Goal: Task Accomplishment & Management: Use online tool/utility

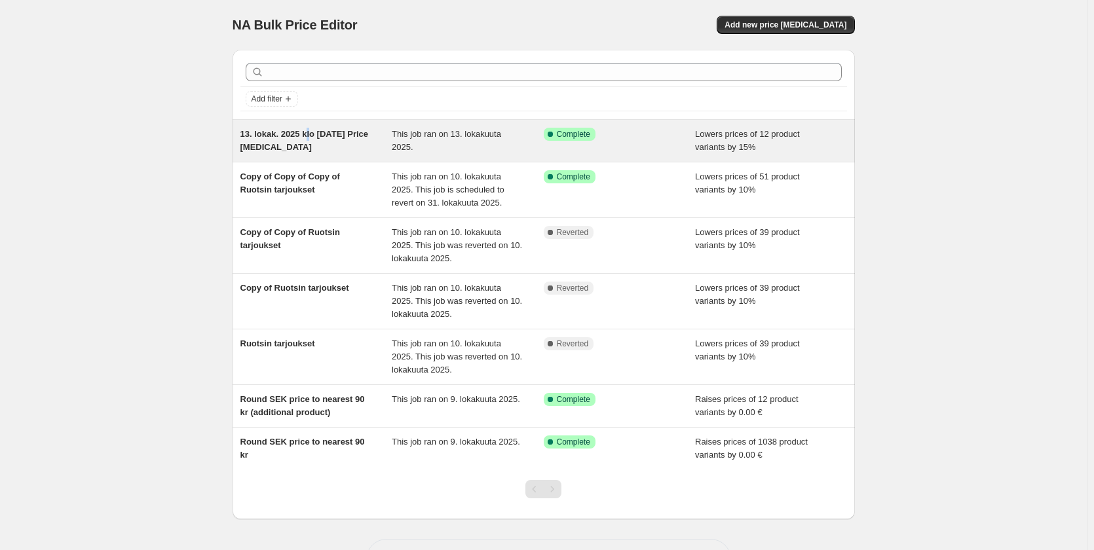
click at [312, 132] on span "13. lokak. 2025 klo 9.13.22 Price change job" at bounding box center [304, 140] width 128 height 23
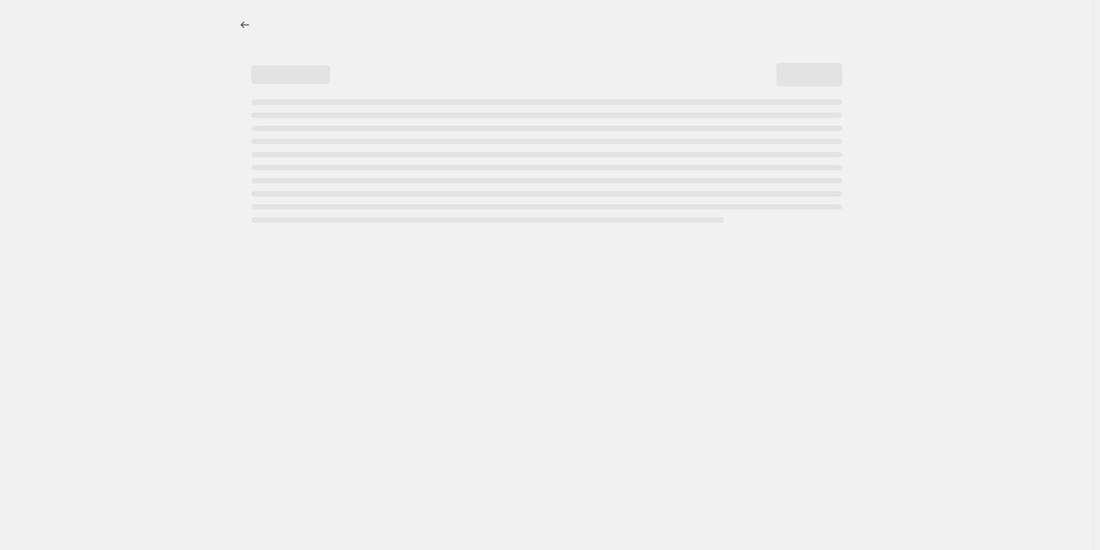
select select "percentage"
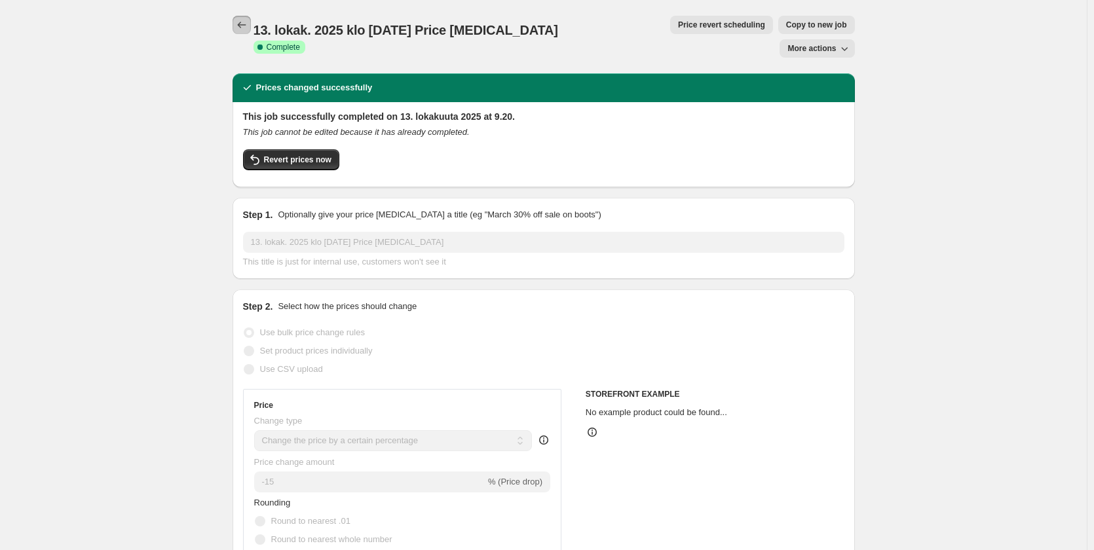
click at [246, 27] on icon "Price change jobs" at bounding box center [241, 24] width 13 height 13
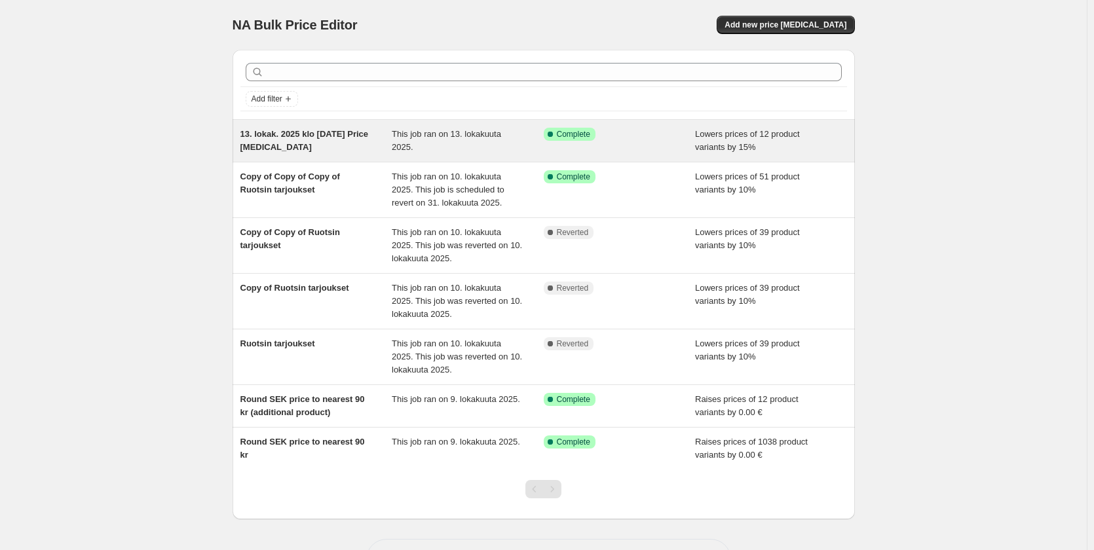
click at [289, 141] on div "13. lokak. 2025 klo [DATE] Price [MEDICAL_DATA]" at bounding box center [316, 141] width 152 height 26
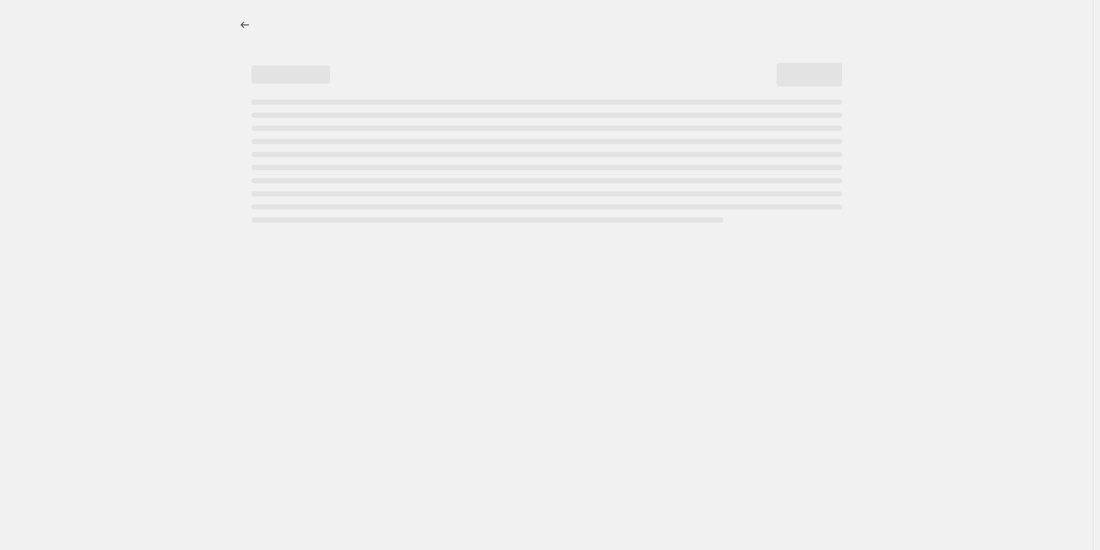
select select "percentage"
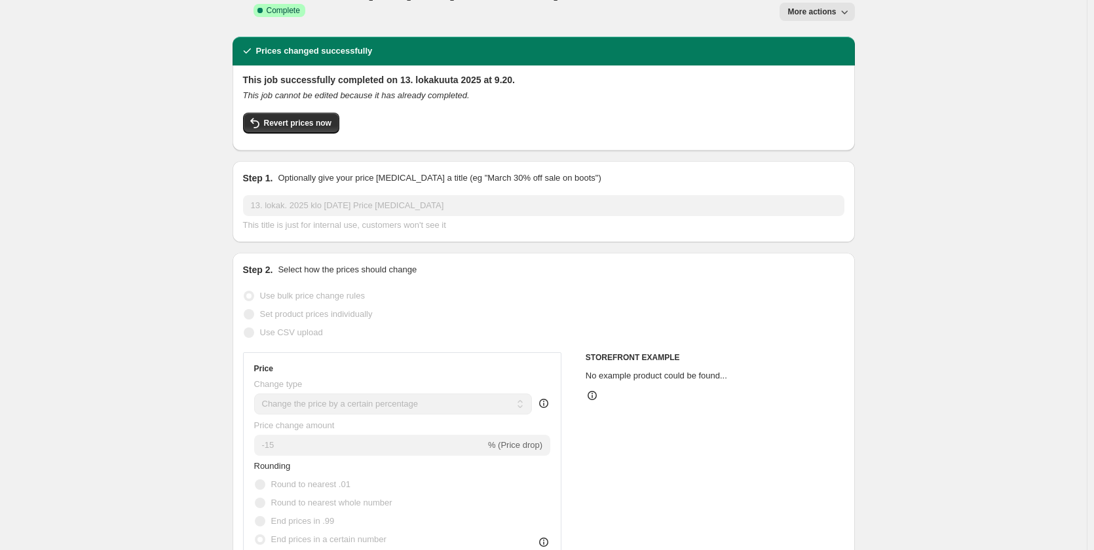
scroll to position [46, 0]
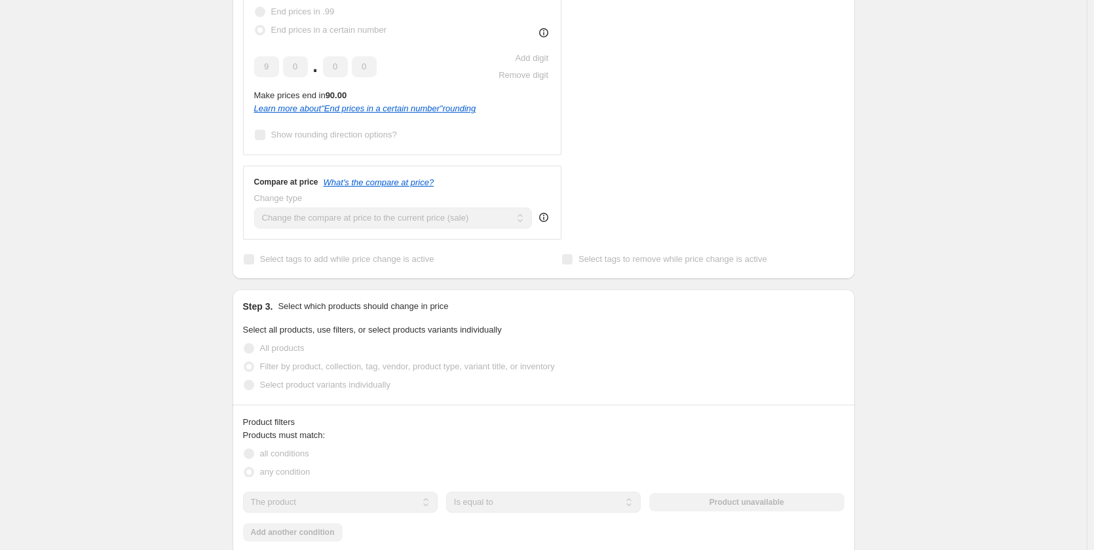
scroll to position [570, 0]
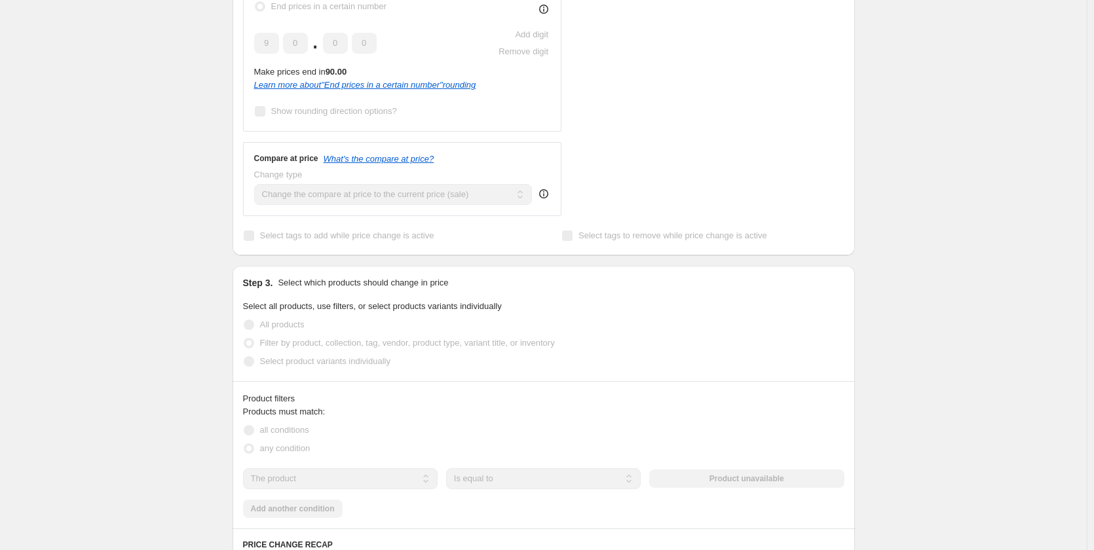
click at [998, 189] on div "13. lokak. 2025 klo 9.13.22 Price change job. This page is ready 13. lokak. 202…" at bounding box center [543, 213] width 1086 height 1566
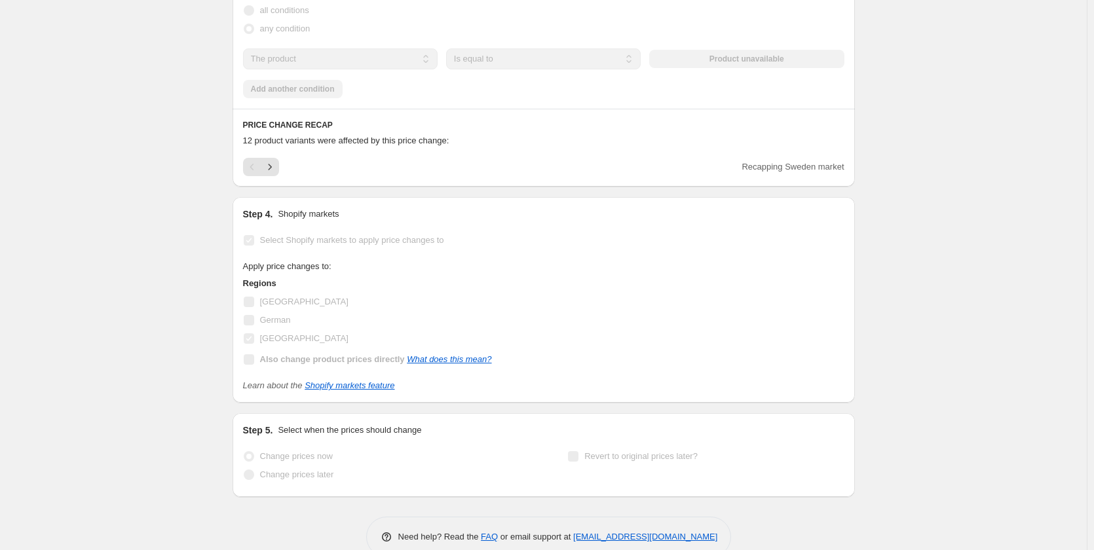
scroll to position [993, 0]
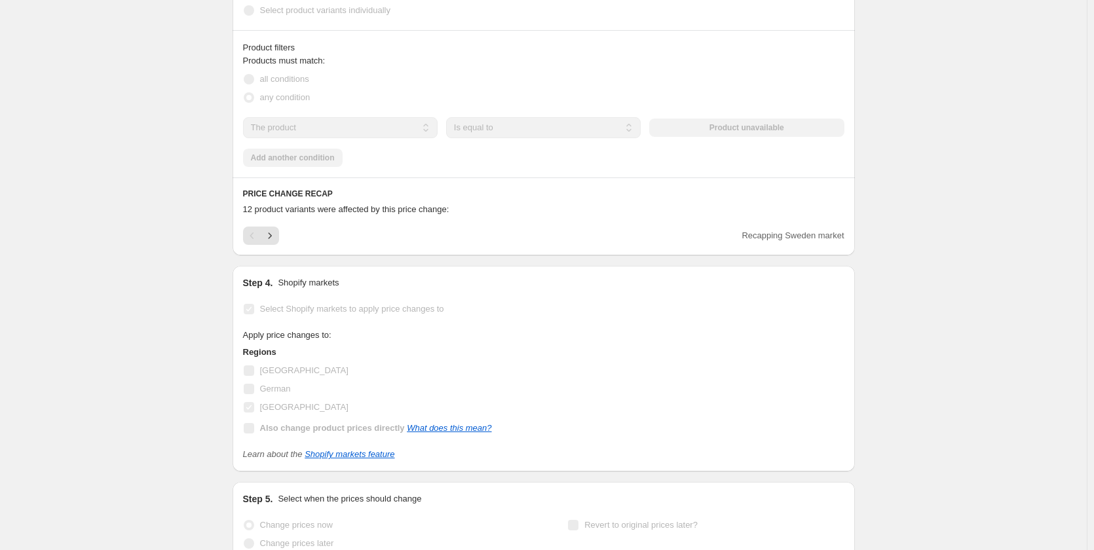
scroll to position [732, 0]
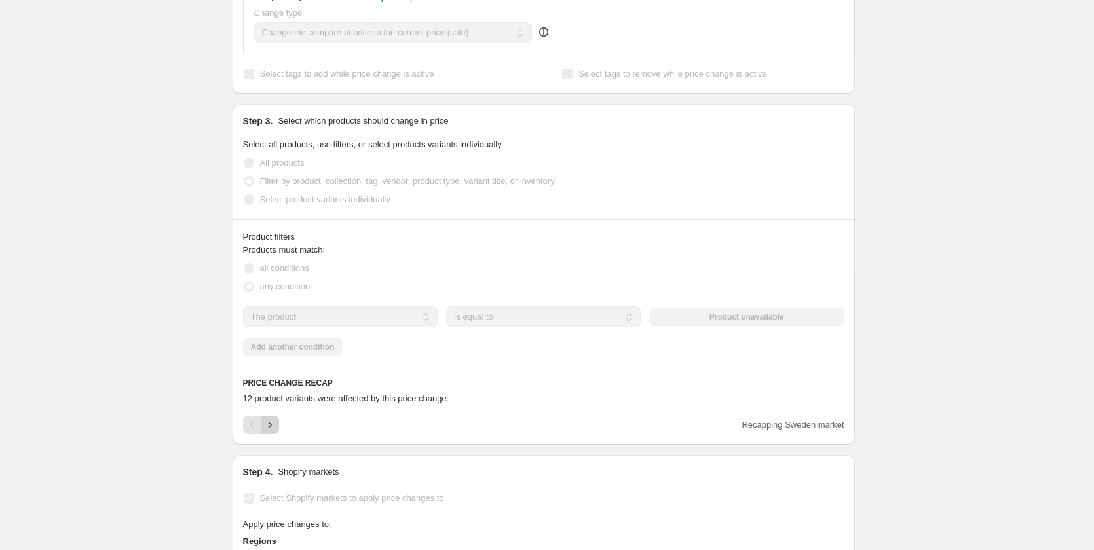
click at [276, 418] on icon "Next" at bounding box center [269, 424] width 13 height 13
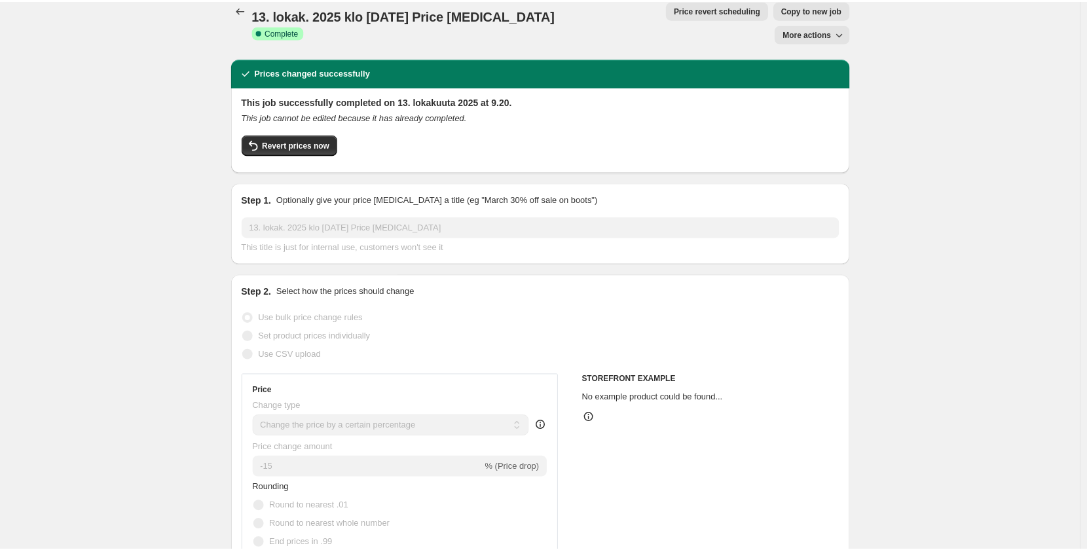
scroll to position [0, 0]
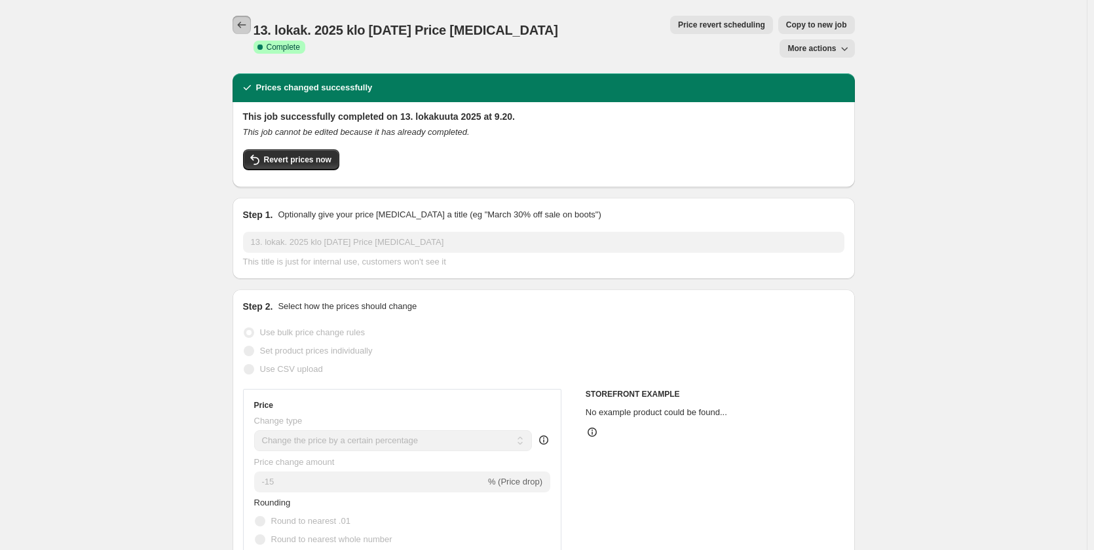
click at [247, 23] on icon "Price change jobs" at bounding box center [241, 24] width 13 height 13
